Goal: Transaction & Acquisition: Purchase product/service

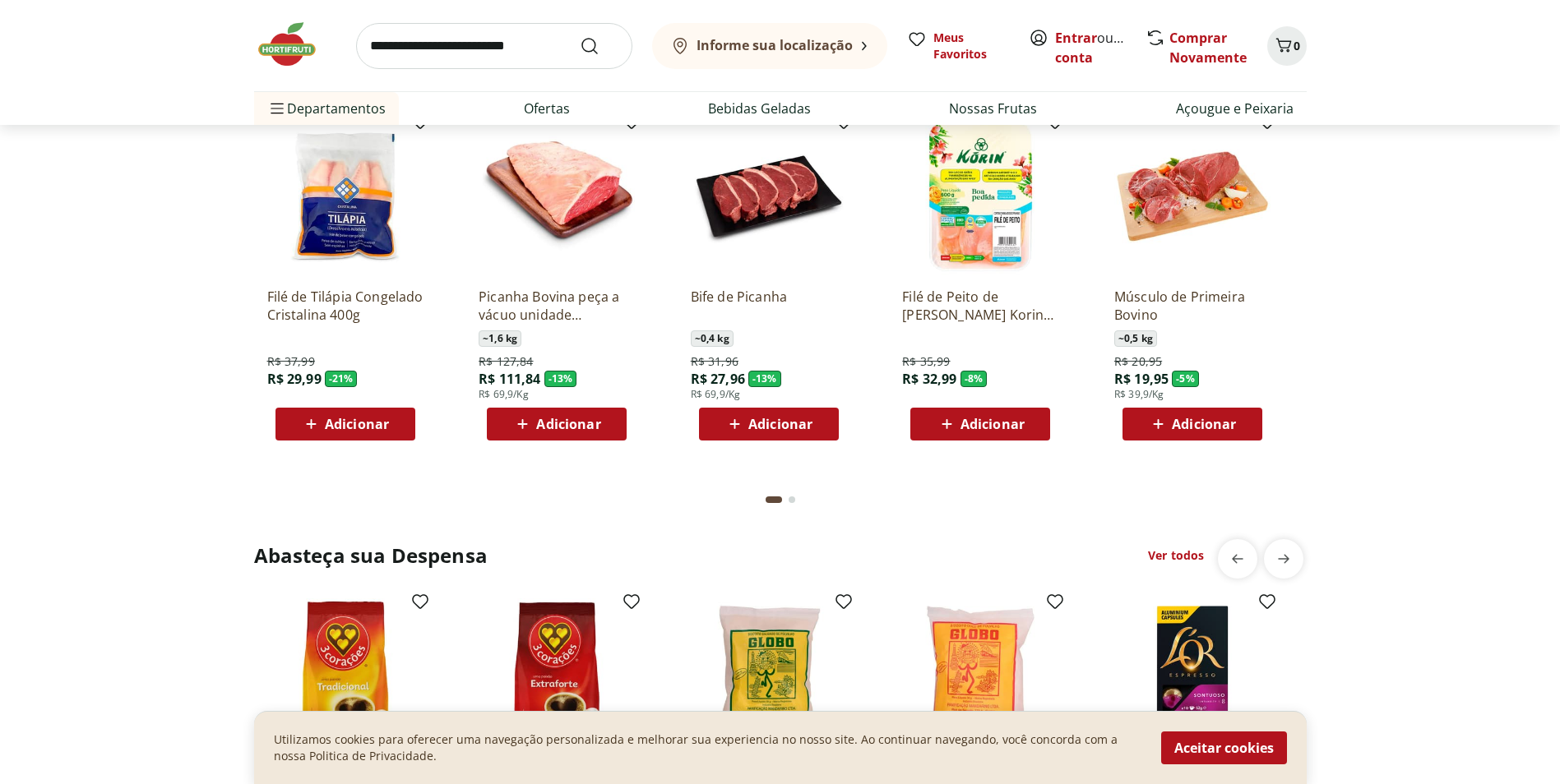
scroll to position [1890, 0]
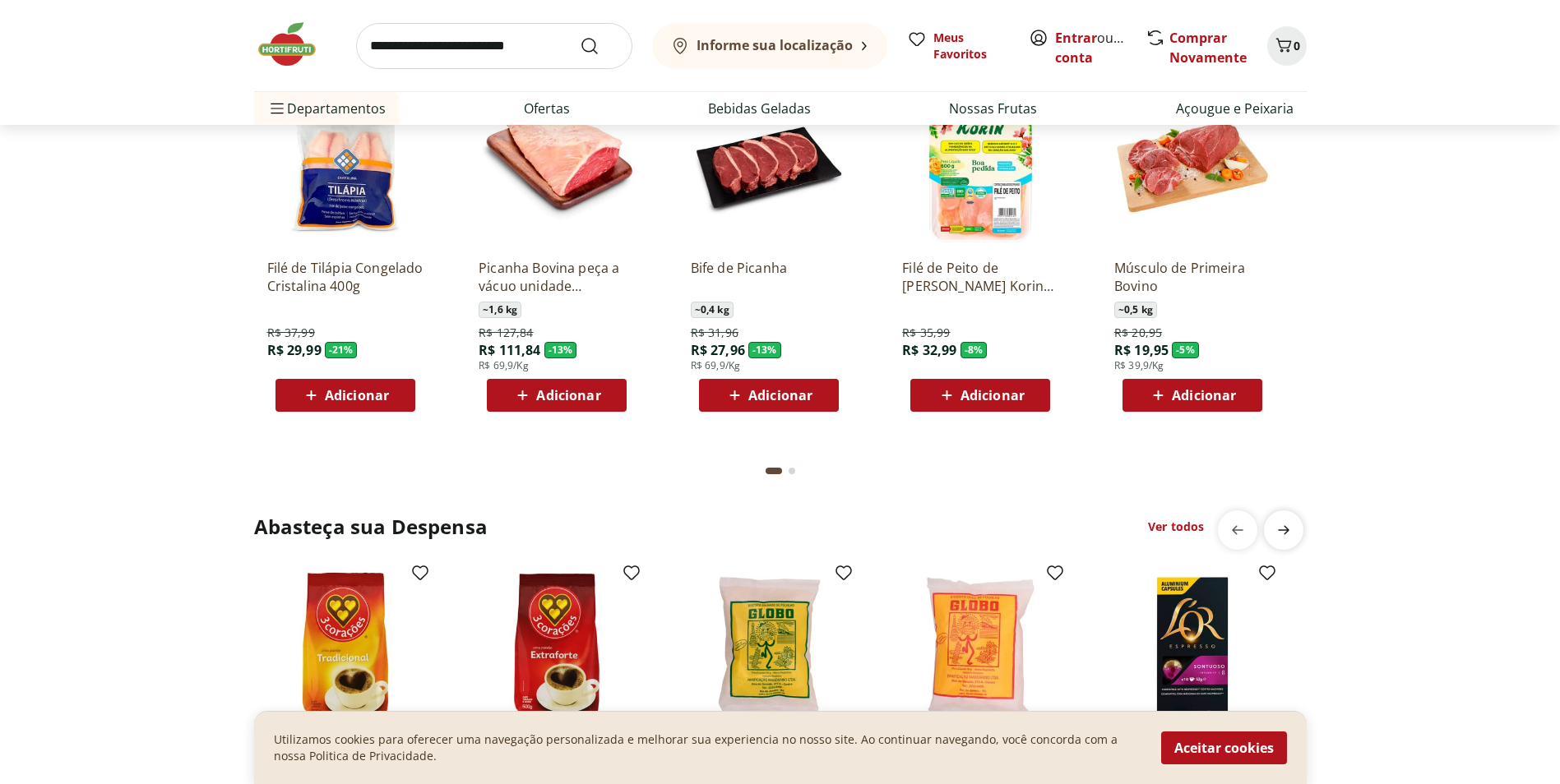
click at [1285, 543] on span "next" at bounding box center [1283, 529] width 32 height 32
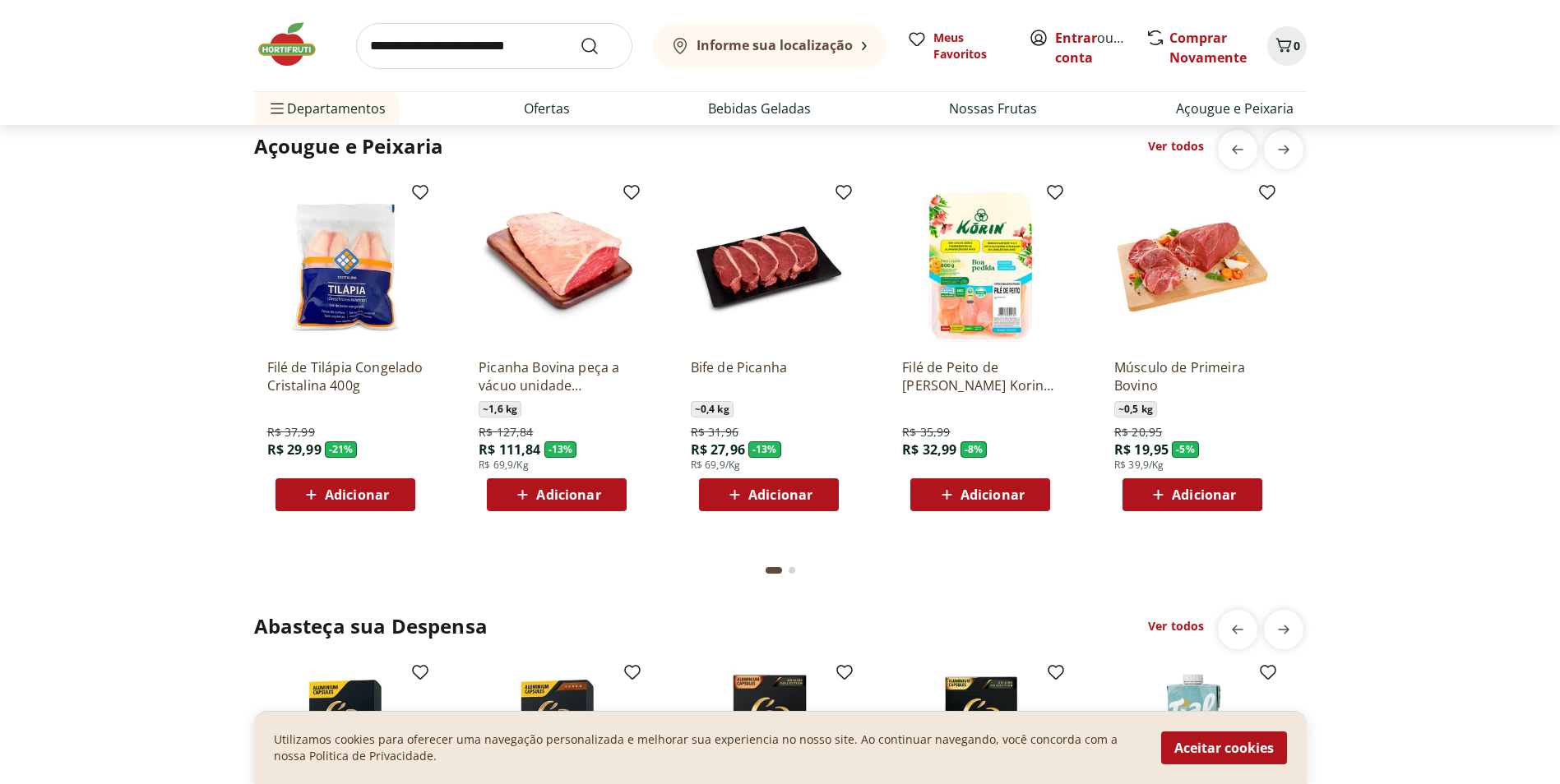
scroll to position [1644, 0]
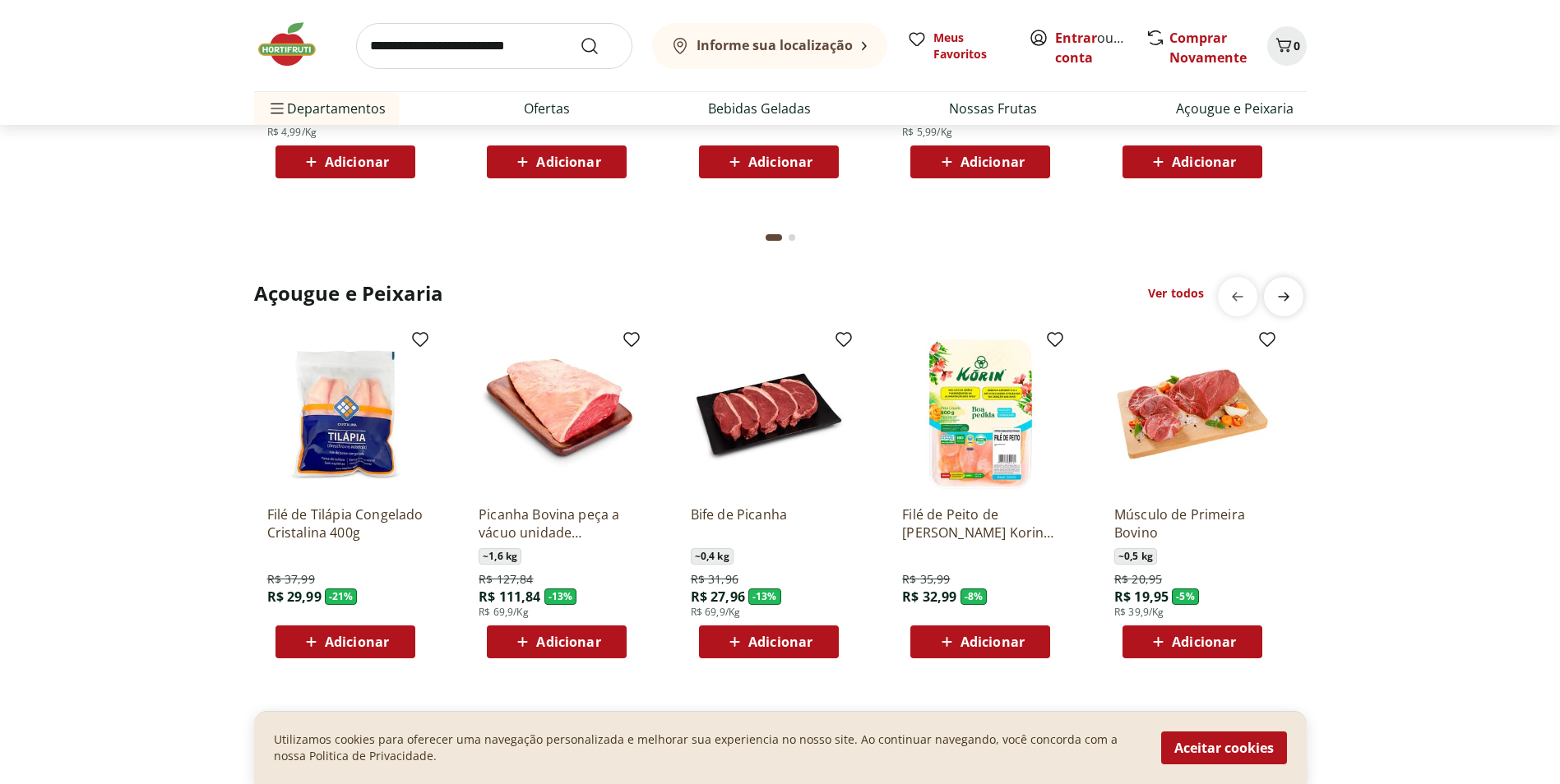
click at [1286, 297] on icon "next" at bounding box center [1283, 297] width 11 height 9
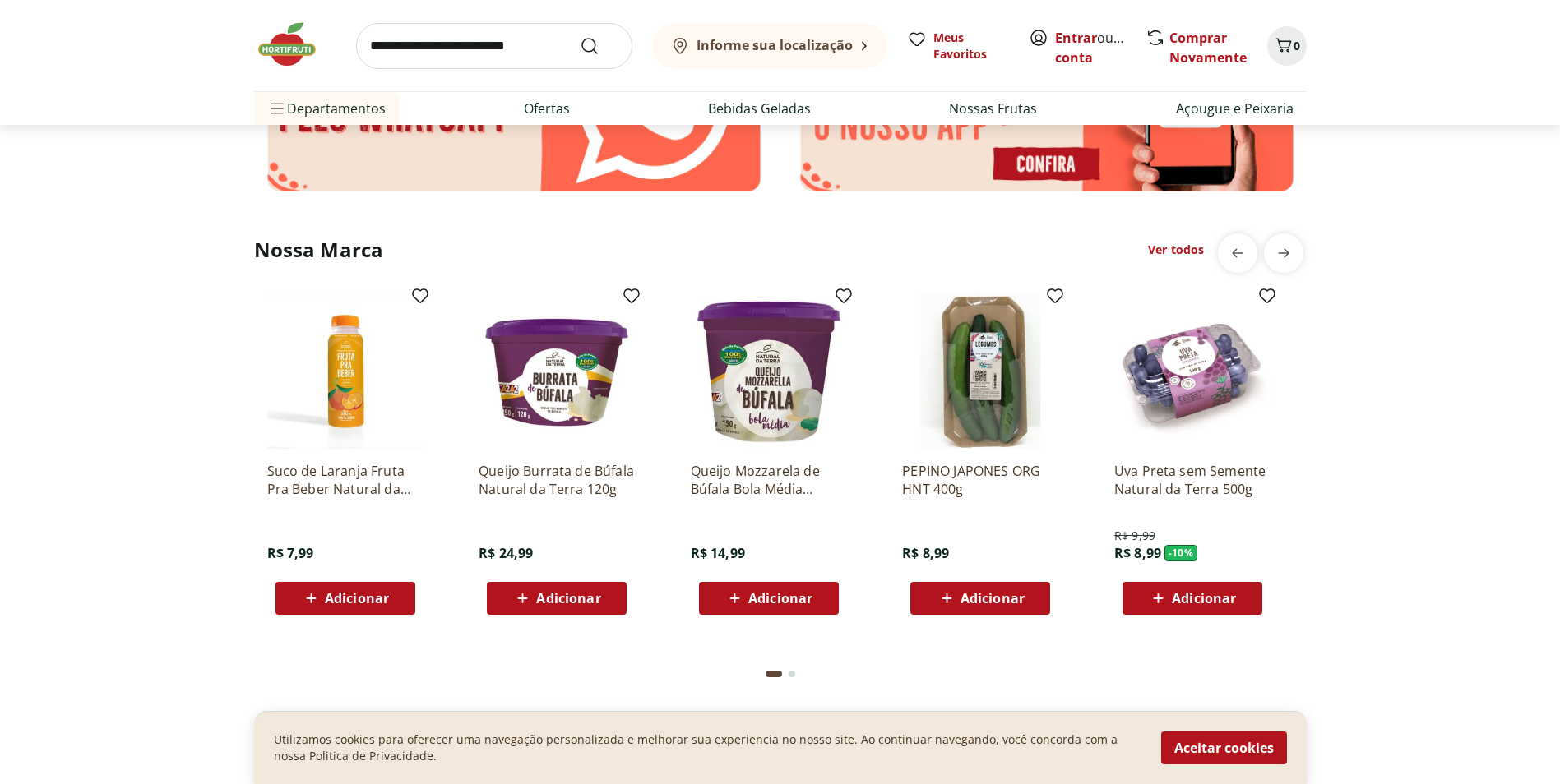
scroll to position [2877, 0]
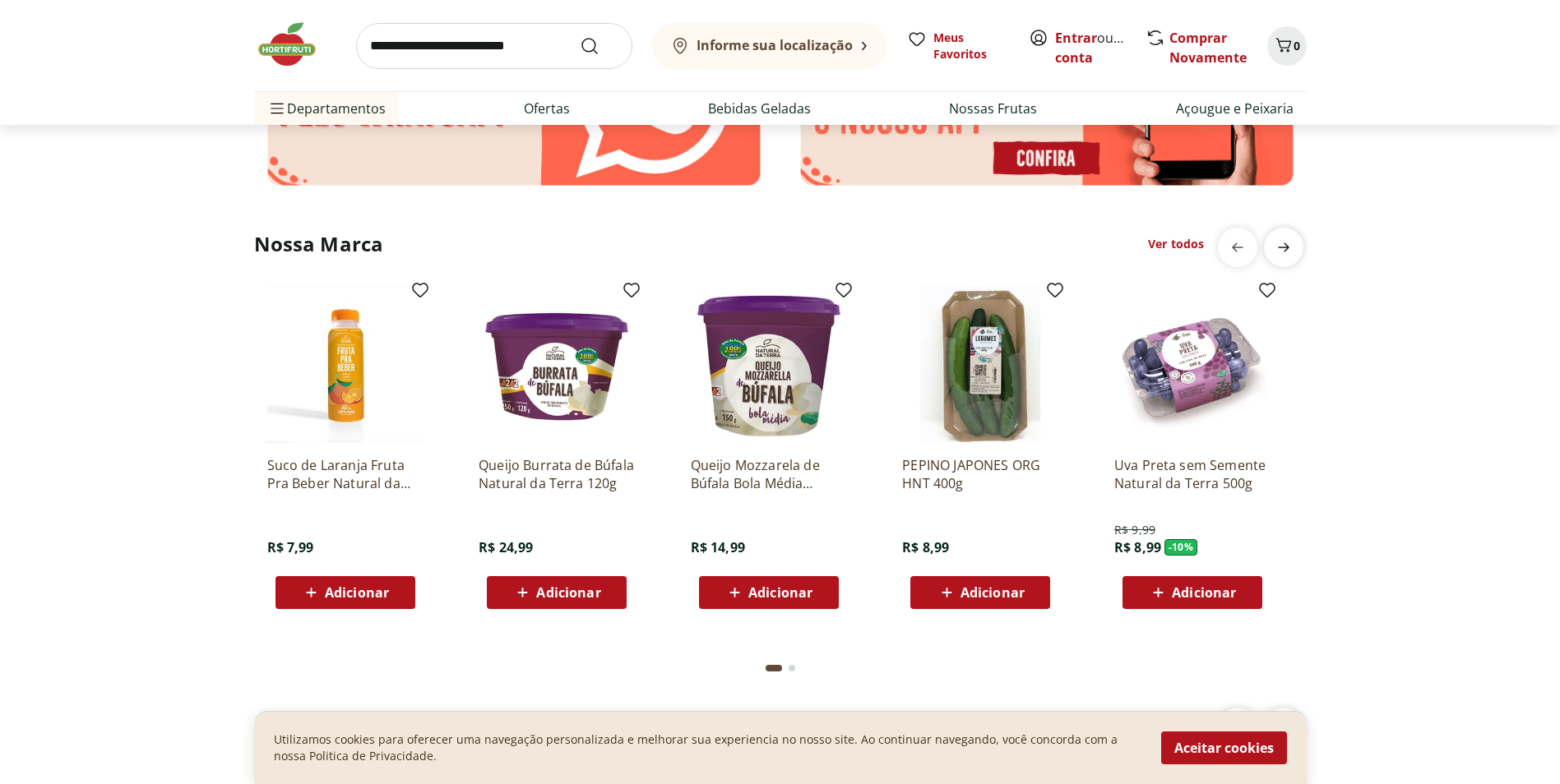
click at [1274, 247] on icon "next" at bounding box center [1283, 247] width 19 height 19
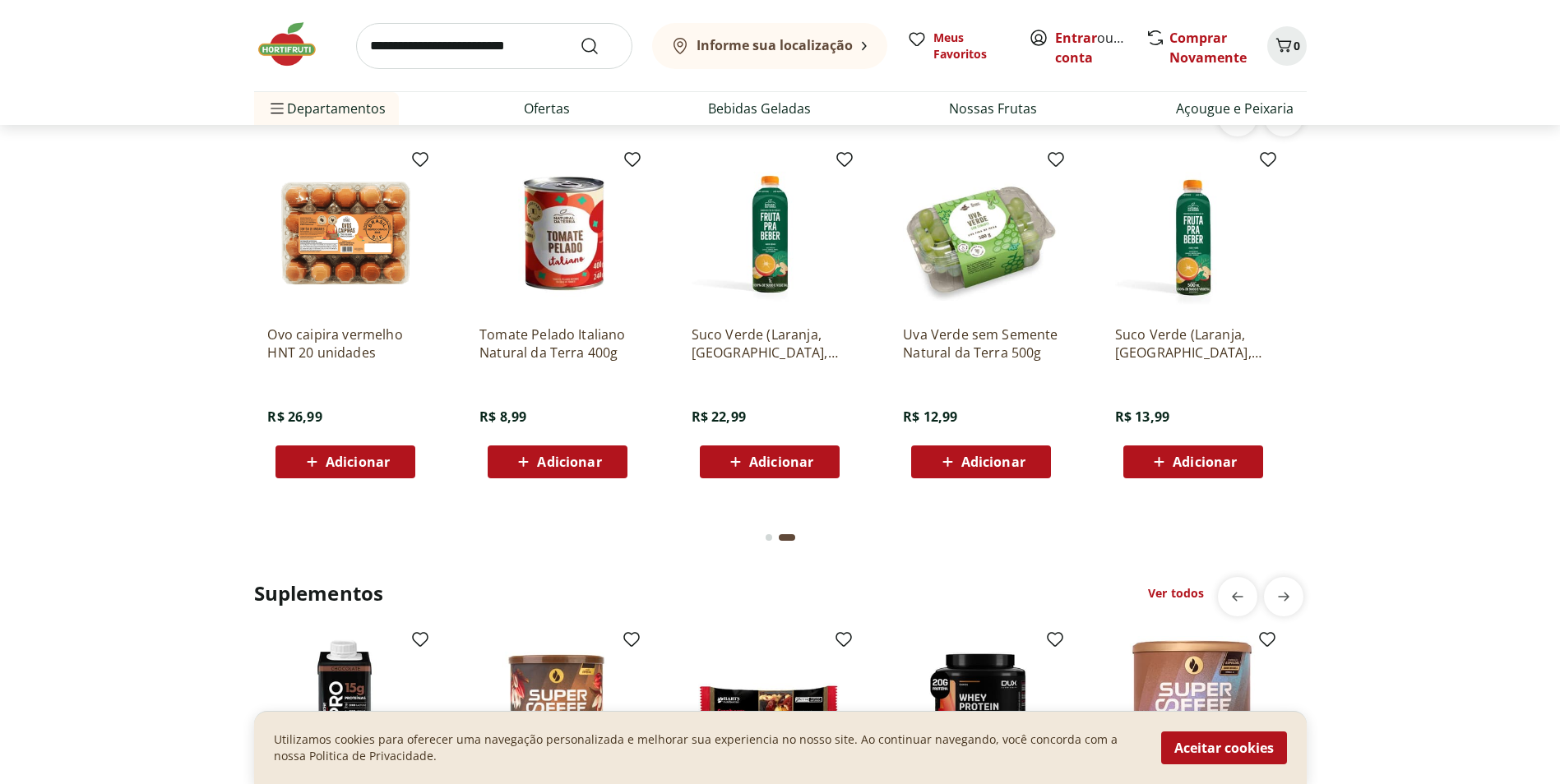
scroll to position [3370, 0]
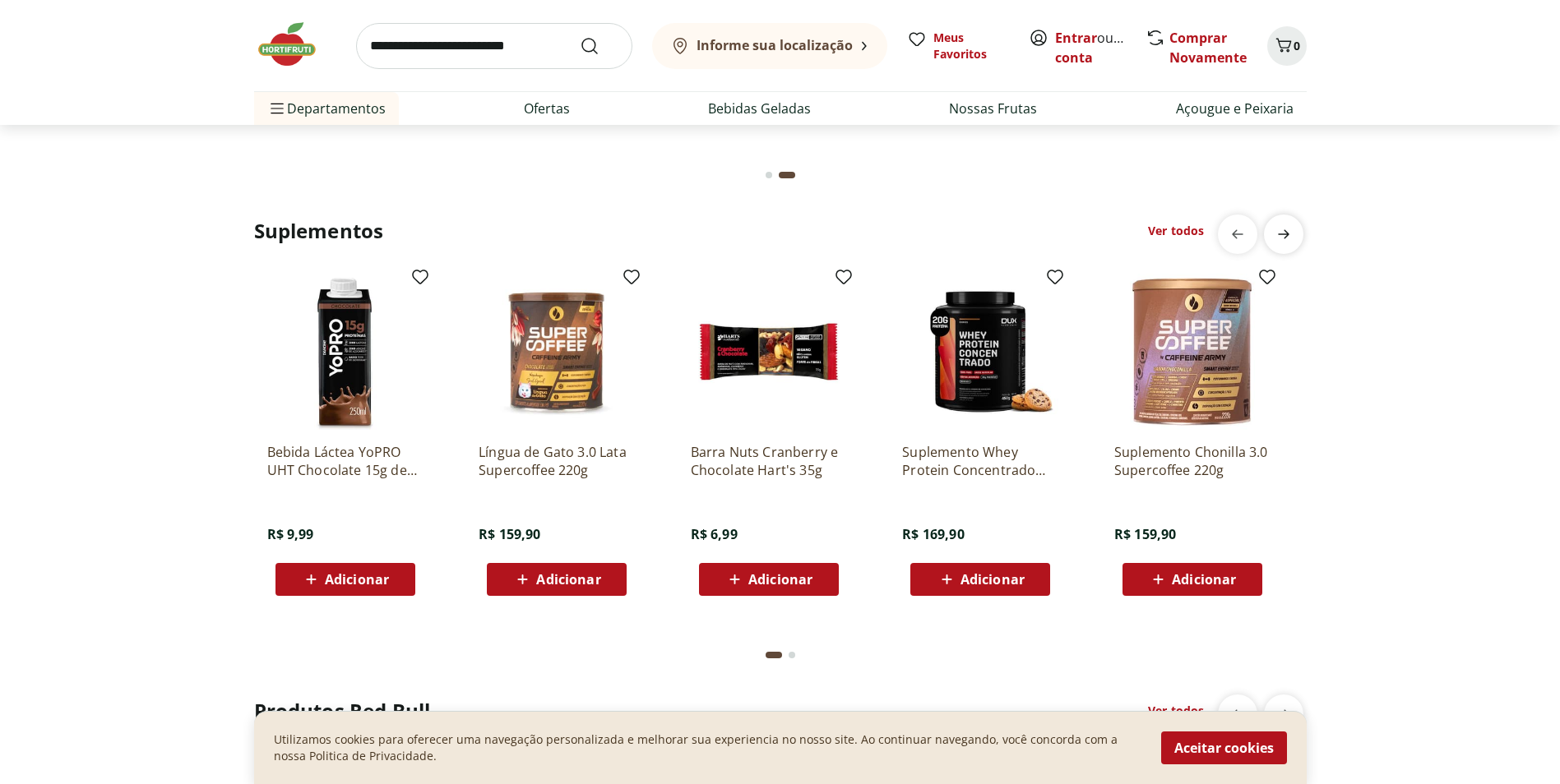
click at [1278, 236] on icon "next" at bounding box center [1283, 234] width 19 height 19
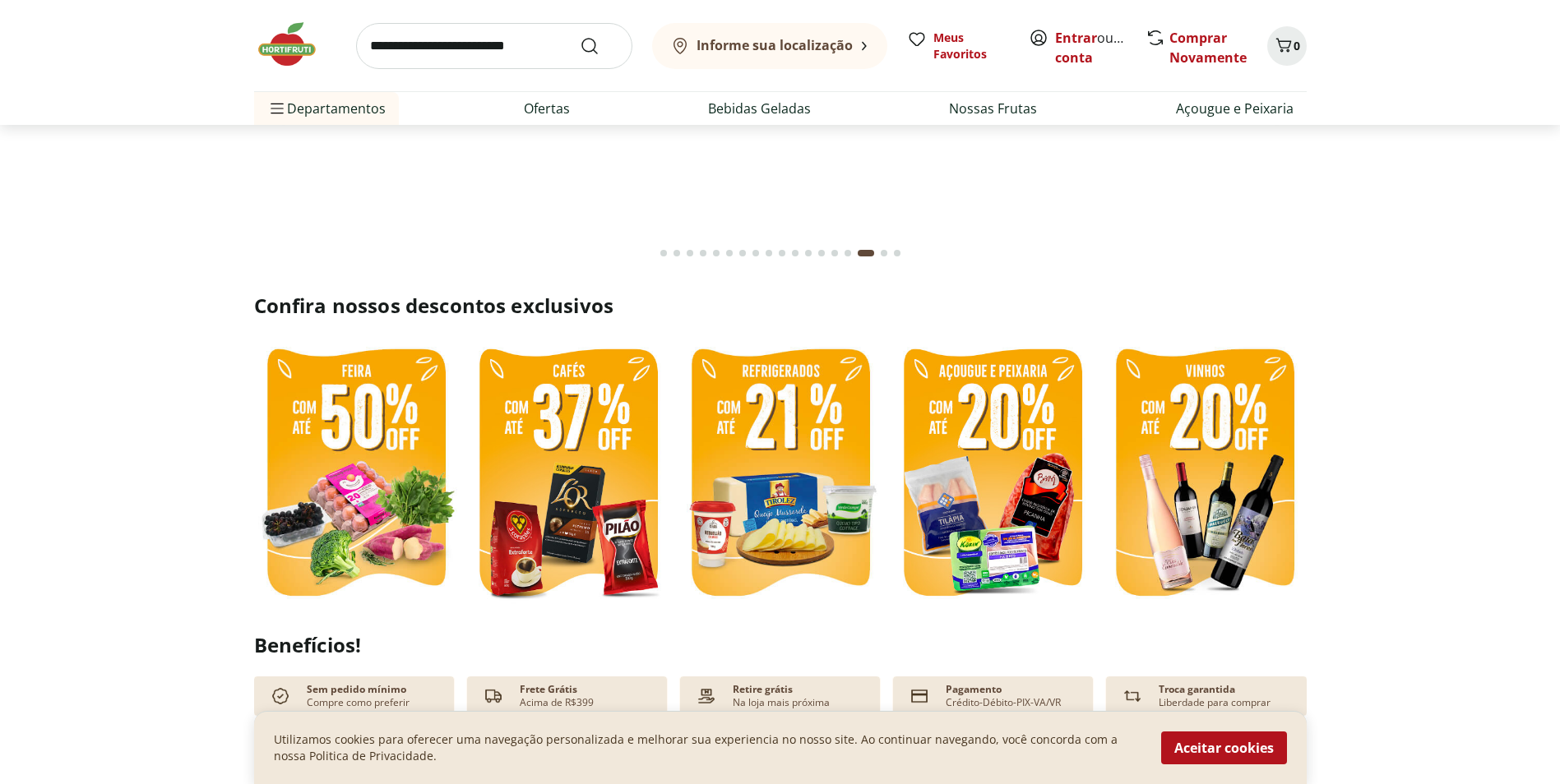
scroll to position [247, 0]
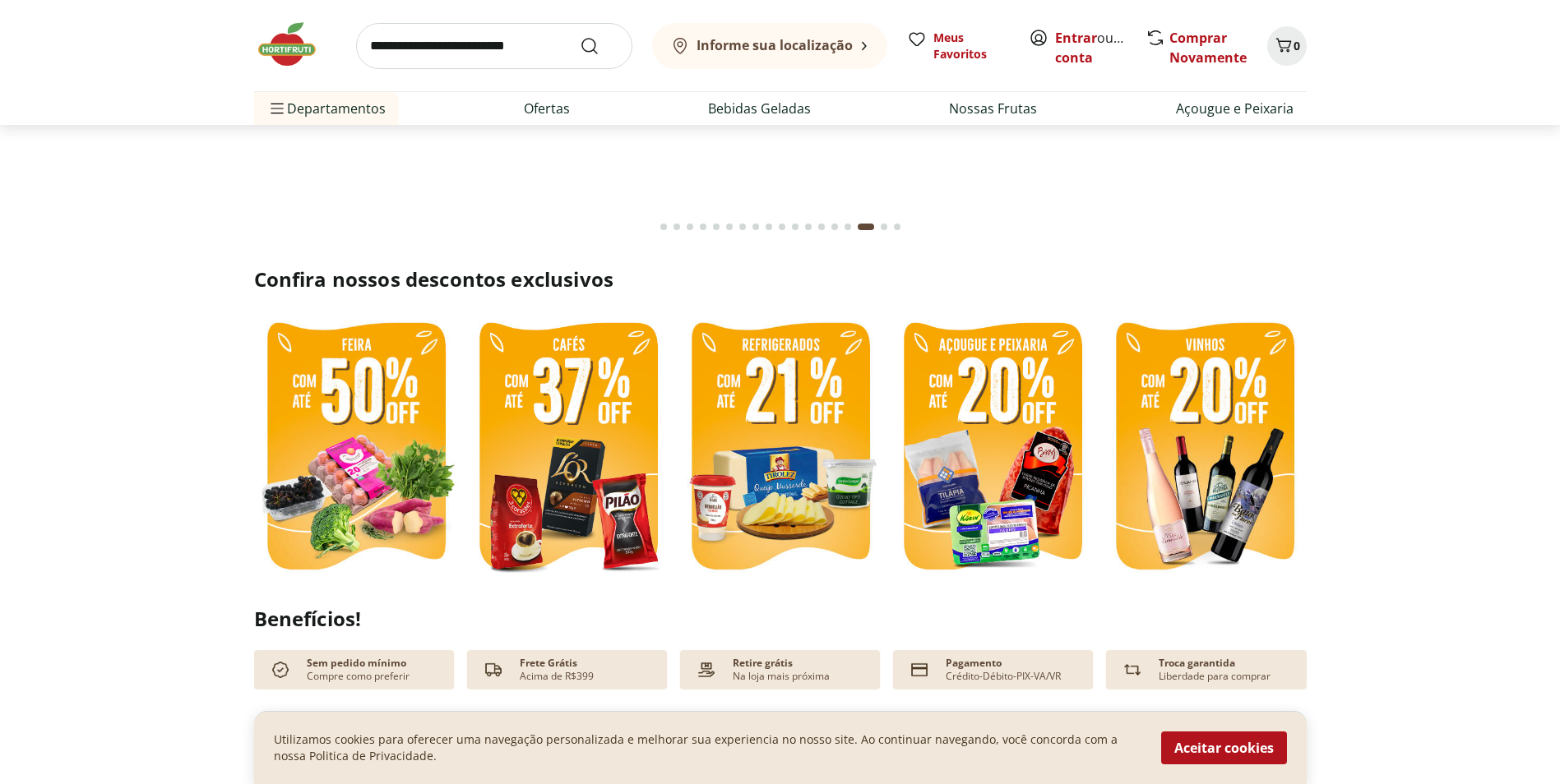
click at [1029, 483] on img at bounding box center [993, 449] width 204 height 272
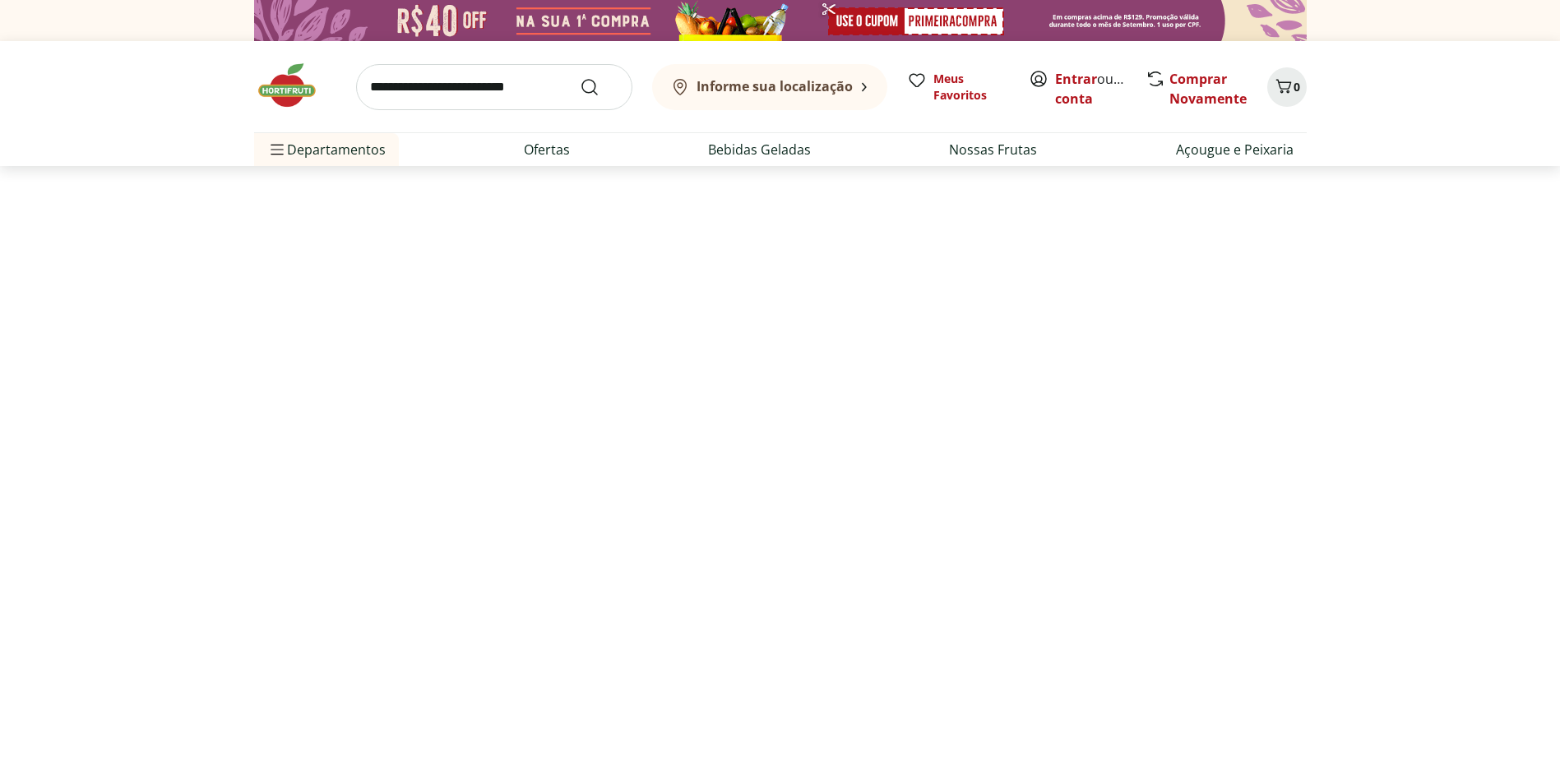
select select "**********"
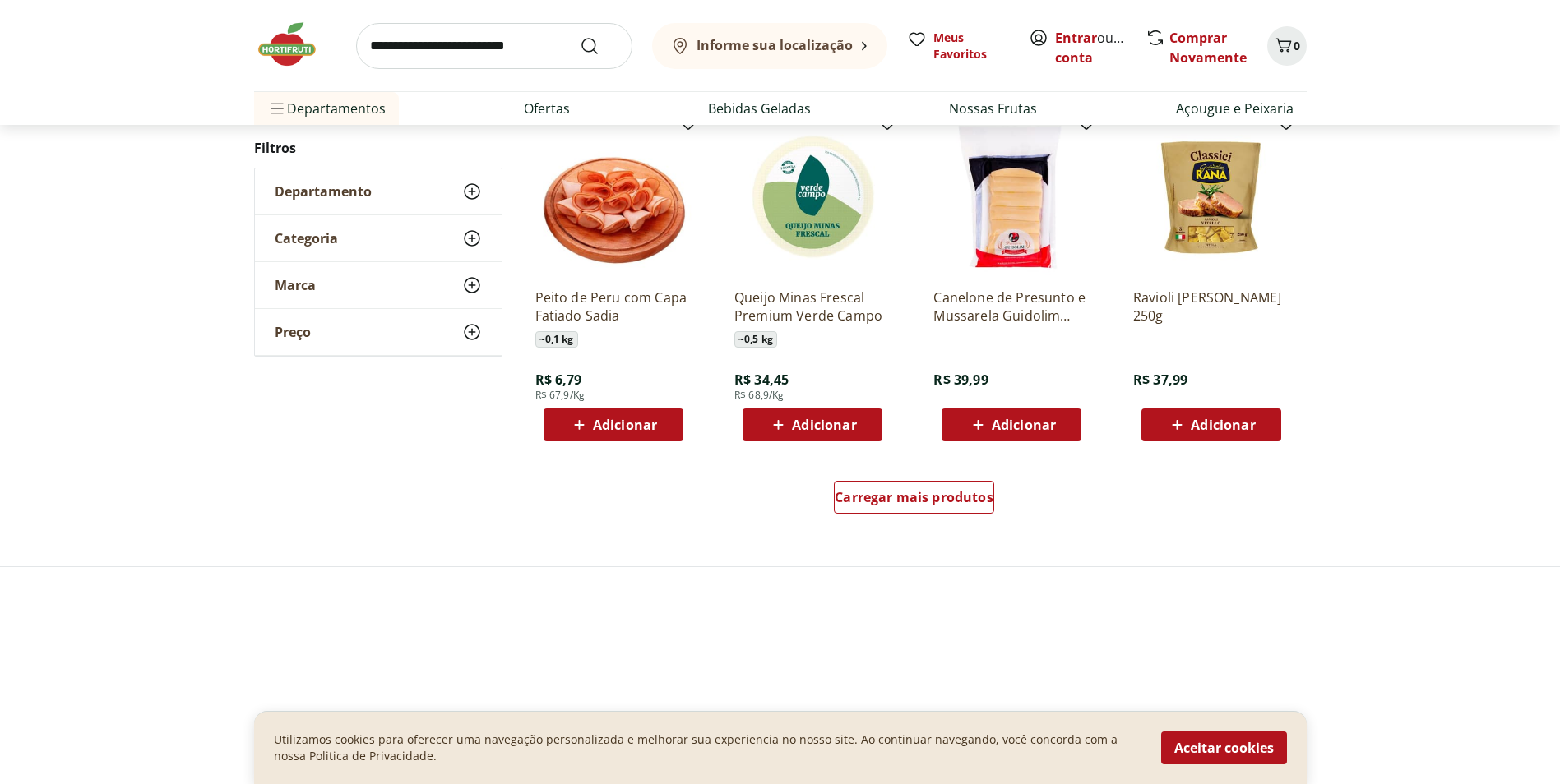
scroll to position [904, 0]
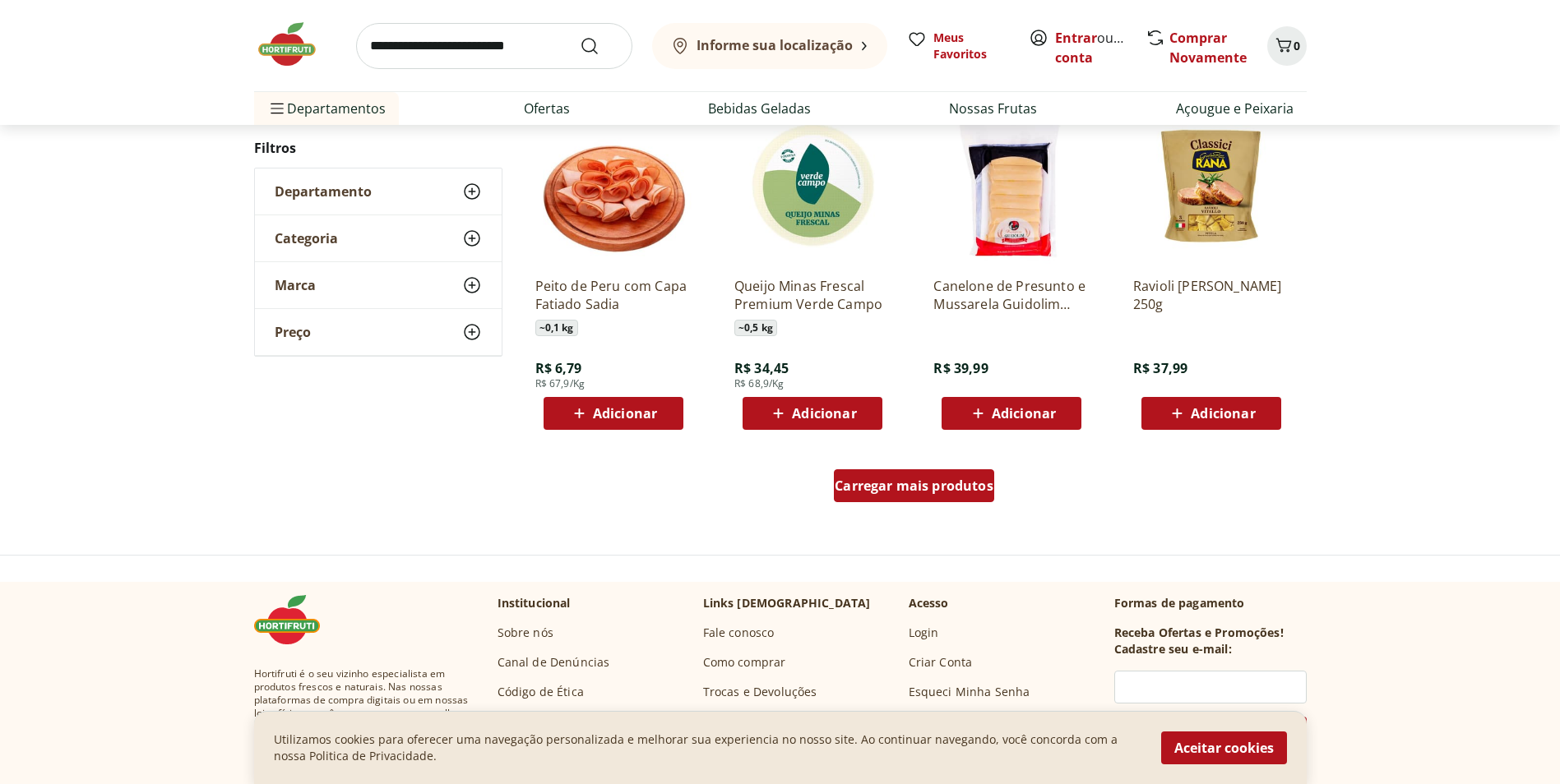
click at [957, 483] on span "Carregar mais produtos" at bounding box center [913, 486] width 159 height 13
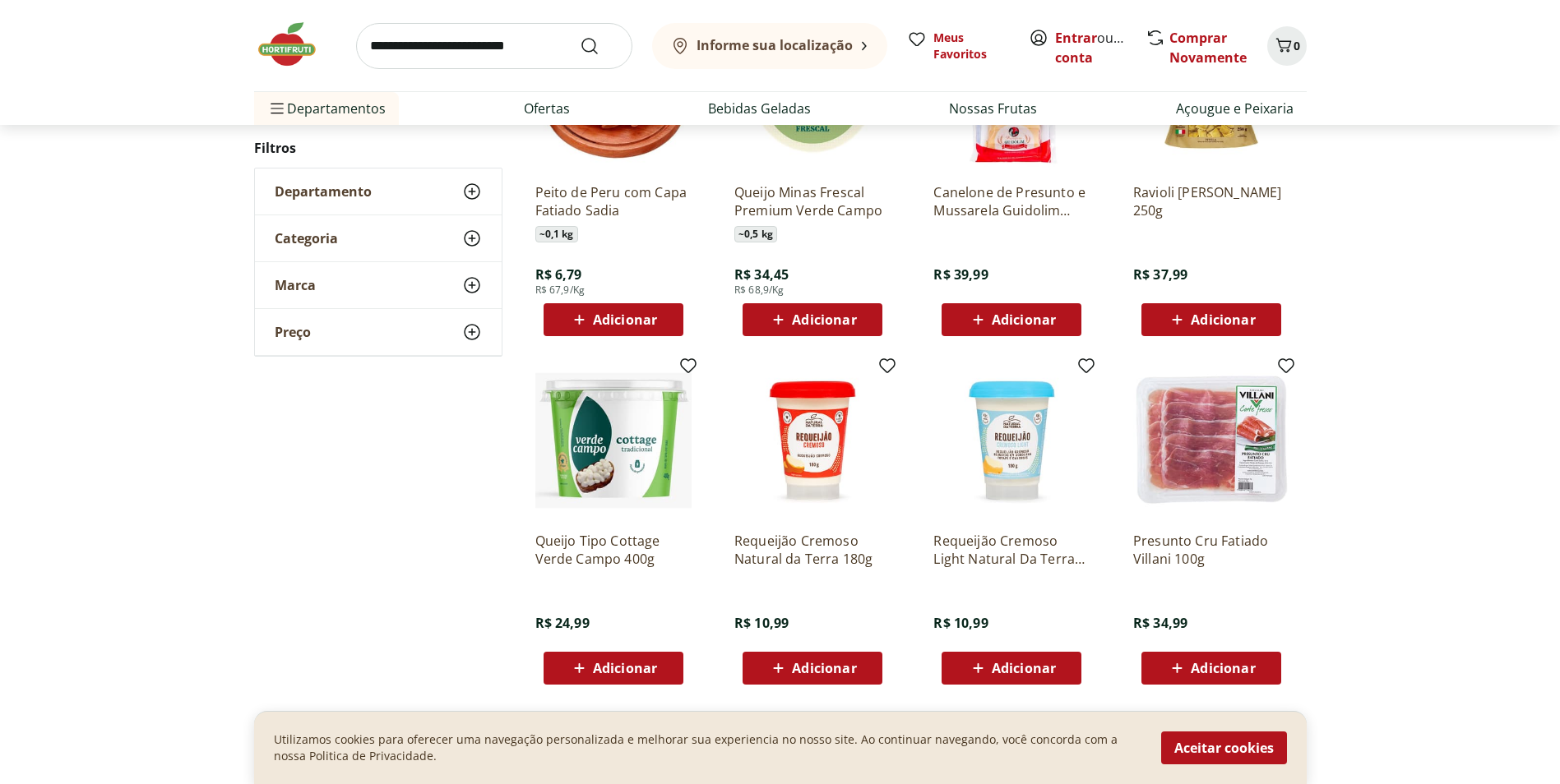
scroll to position [1233, 0]
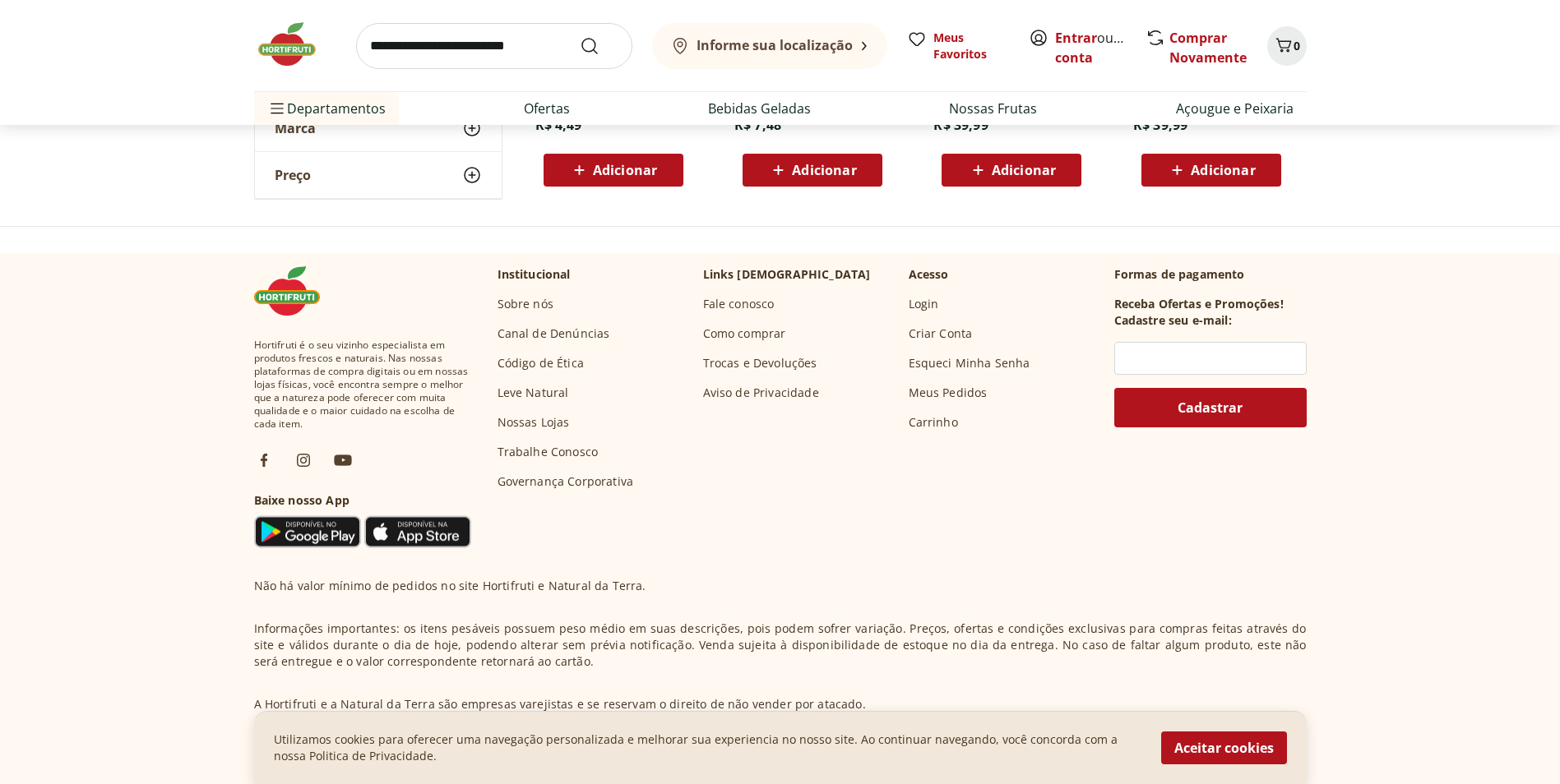
scroll to position [740, 0]
